Goal: Check status

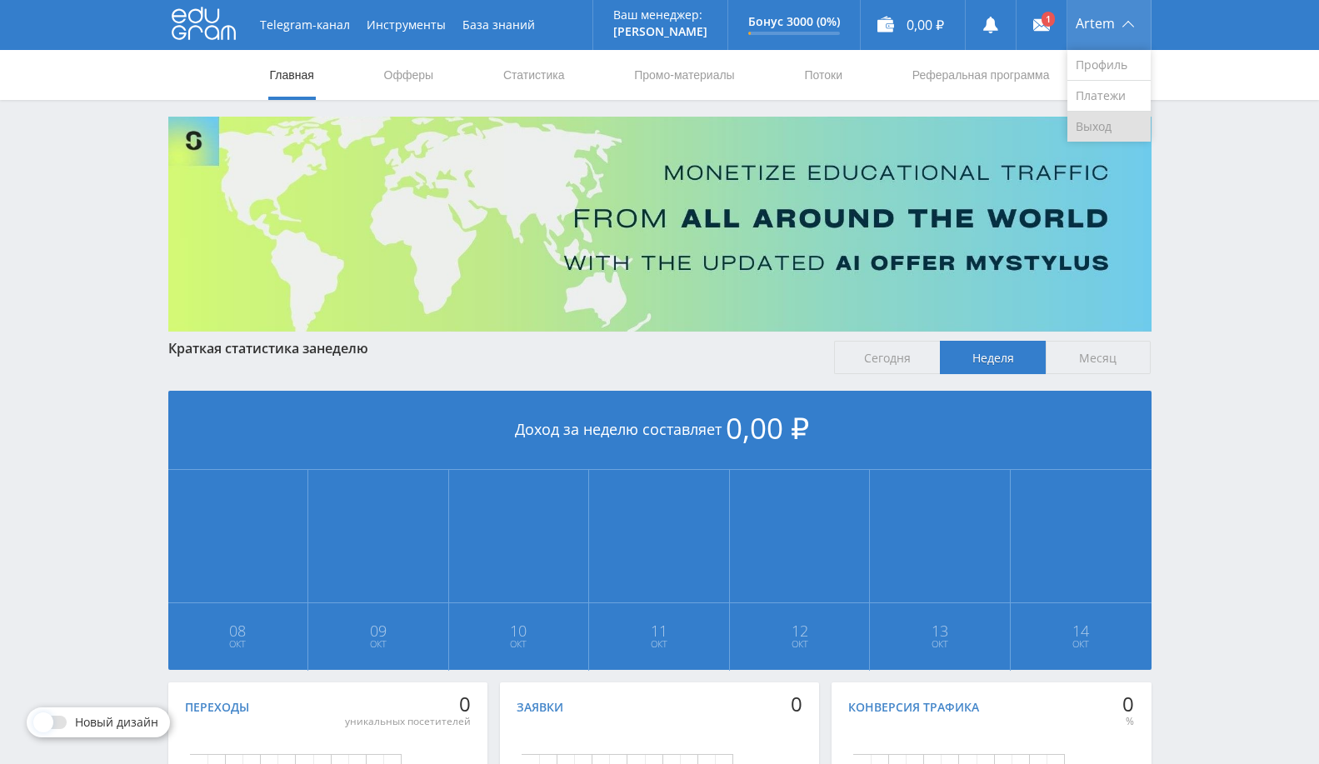
click at [1114, 122] on link "Выход" at bounding box center [1109, 127] width 83 height 30
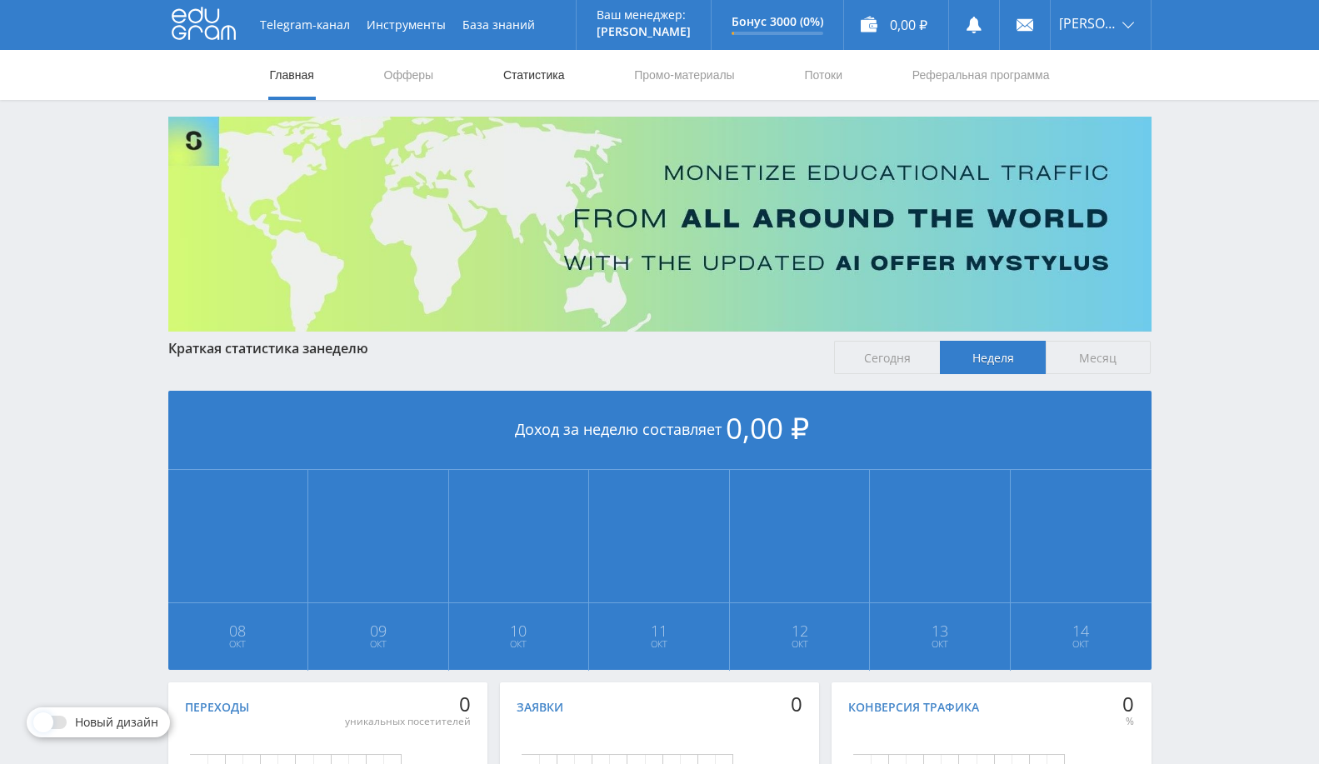
drag, startPoint x: 518, startPoint y: 75, endPoint x: 507, endPoint y: 78, distance: 12.1
click at [518, 75] on link "Статистика" at bounding box center [534, 75] width 65 height 50
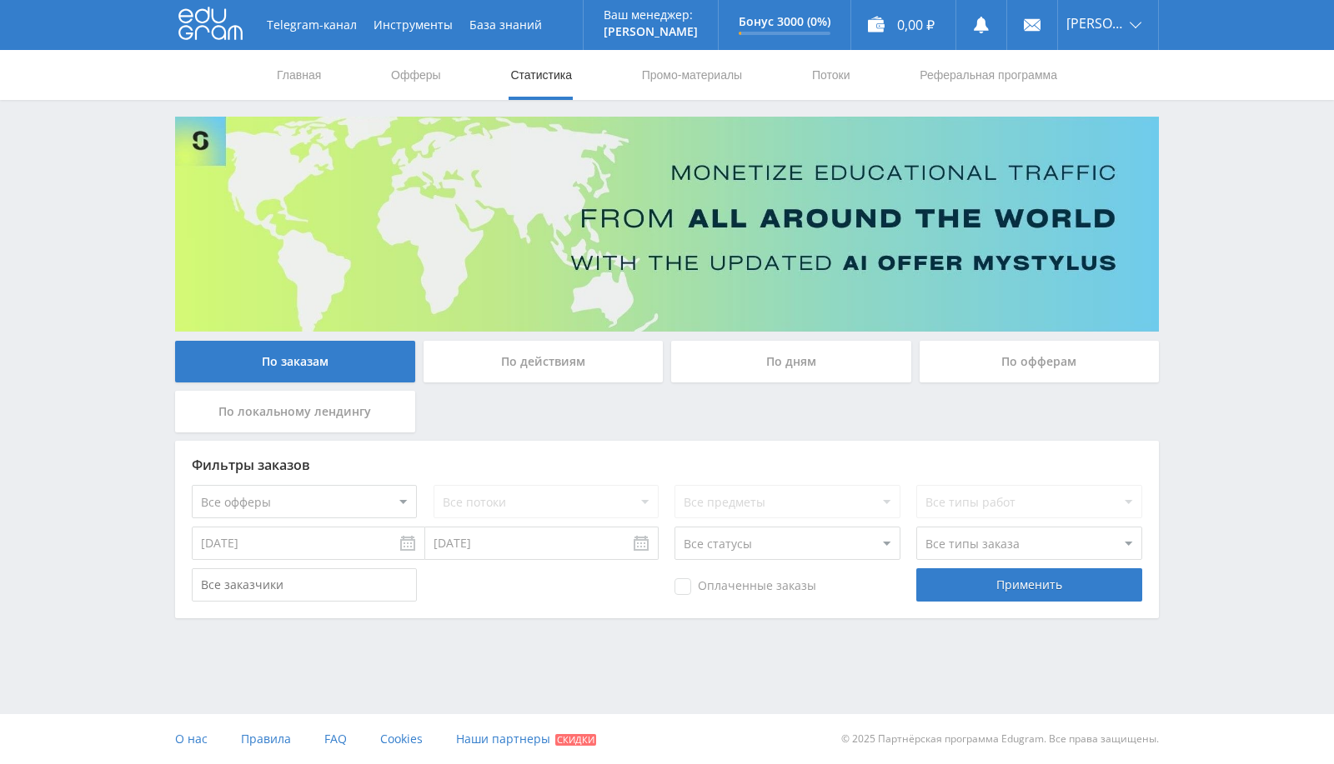
click at [581, 348] on div "По действиям" at bounding box center [543, 362] width 240 height 42
click at [0, 0] on input "По действиям" at bounding box center [0, 0] width 0 height 0
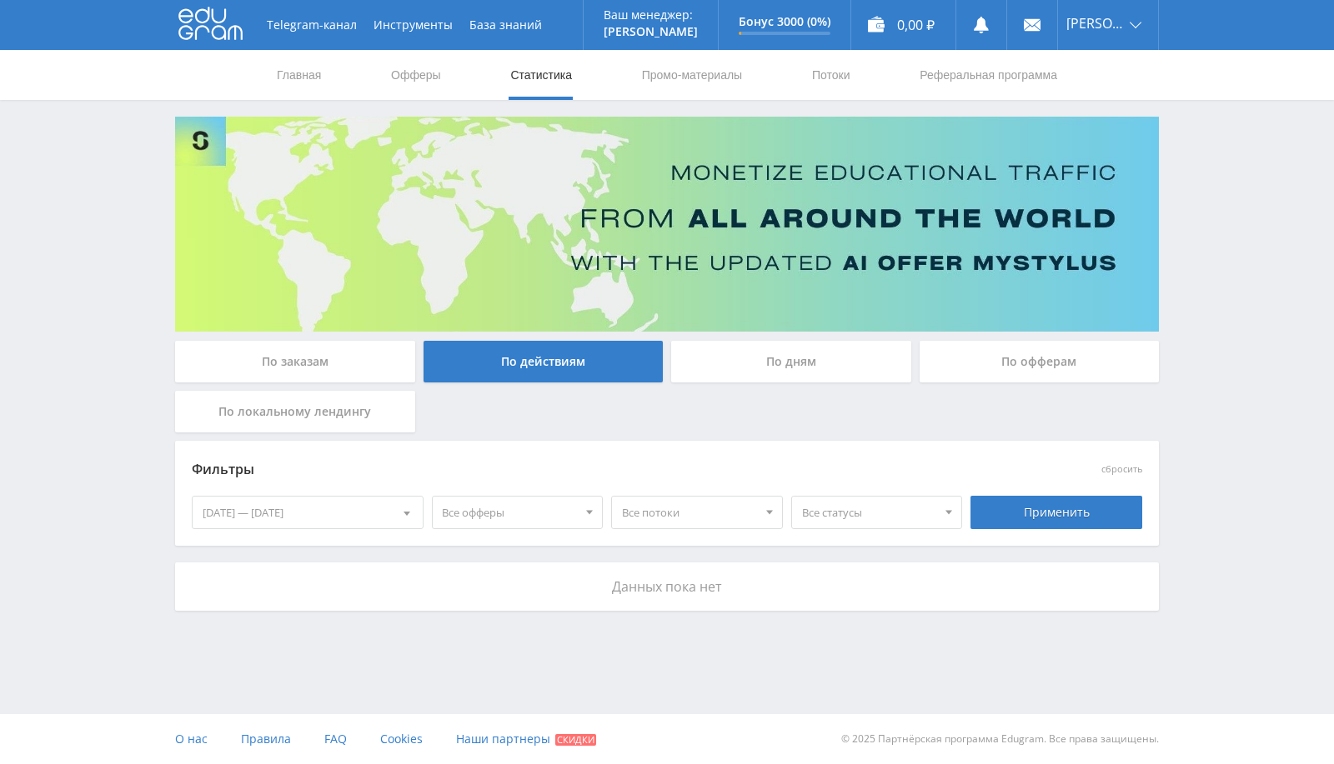
click at [1019, 351] on div "По офферам" at bounding box center [1039, 362] width 240 height 42
click at [0, 0] on input "По офферам" at bounding box center [0, 0] width 0 height 0
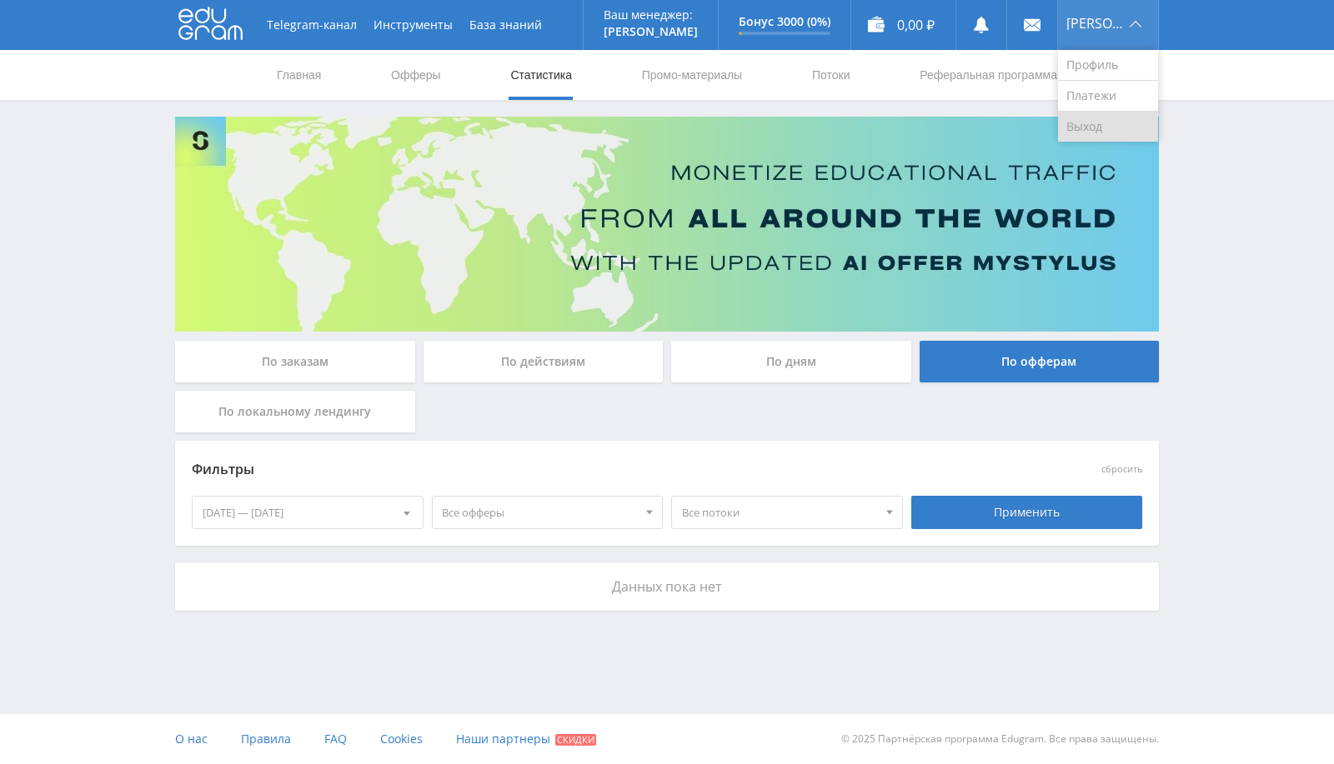
click at [1100, 132] on link "Выход" at bounding box center [1108, 127] width 100 height 30
